Goal: Task Accomplishment & Management: Manage account settings

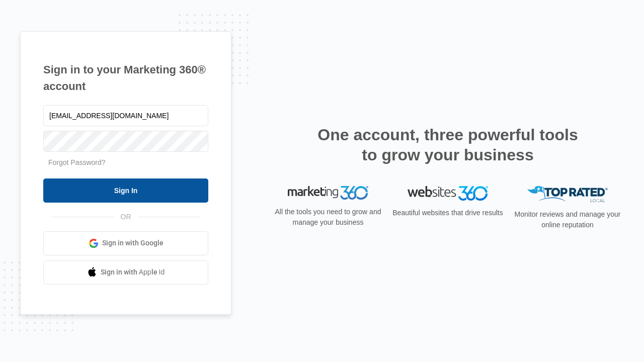
click at [126, 190] on input "Sign In" at bounding box center [125, 191] width 165 height 24
